Goal: Check status: Check status

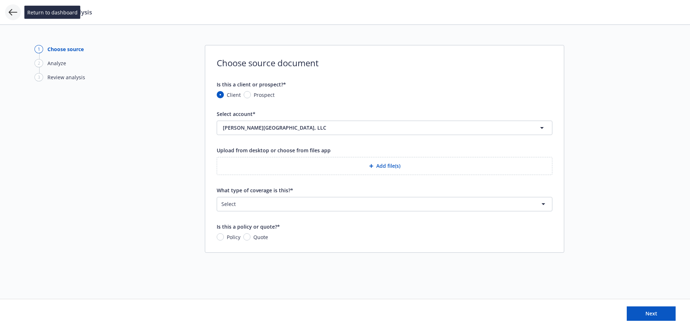
click at [14, 14] on icon at bounding box center [13, 12] width 9 height 9
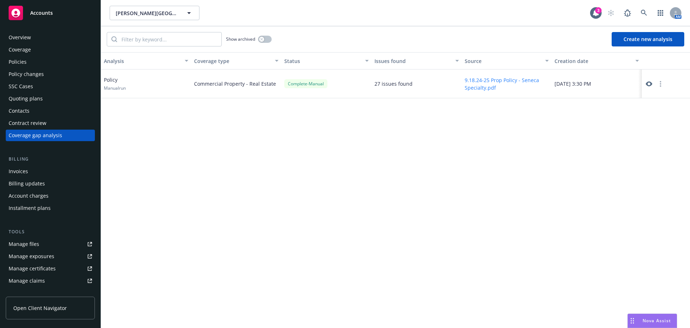
click at [652, 84] on icon at bounding box center [649, 84] width 6 height 6
